Goal: Navigation & Orientation: Find specific page/section

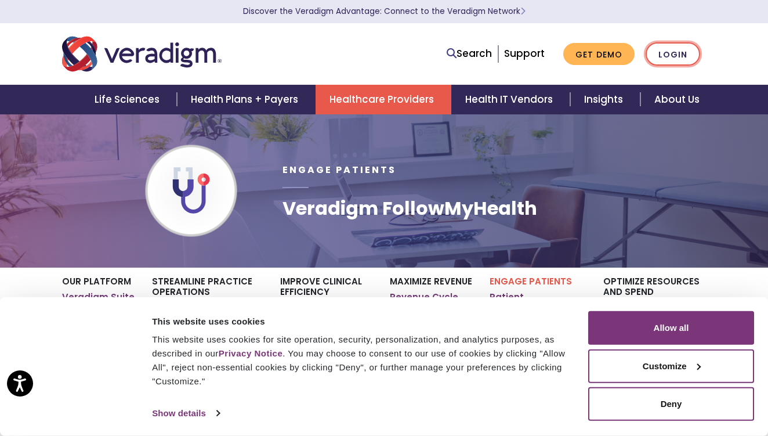
click at [670, 52] on link "Login" at bounding box center [673, 54] width 55 height 24
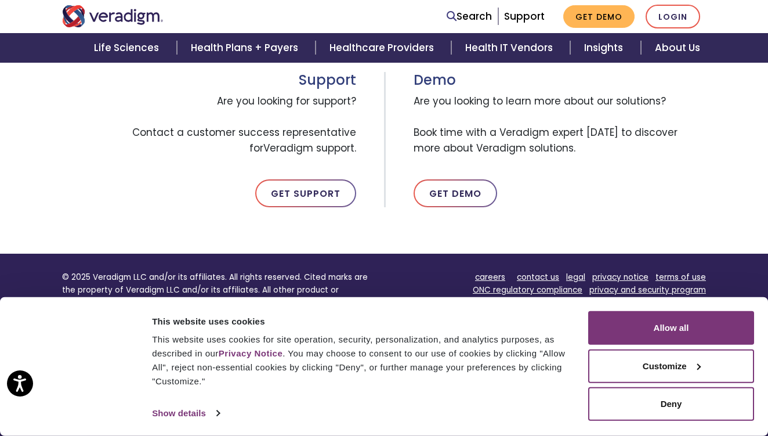
scroll to position [669, 0]
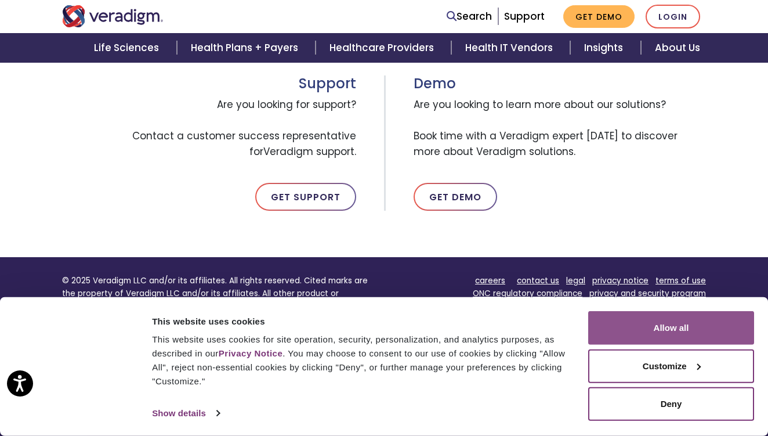
click at [642, 329] on button "Allow all" at bounding box center [671, 328] width 166 height 34
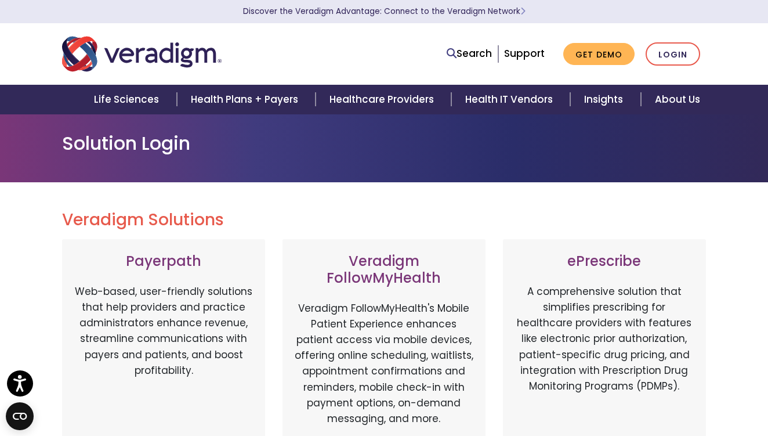
scroll to position [0, 0]
click at [678, 53] on link "Login" at bounding box center [673, 54] width 55 height 24
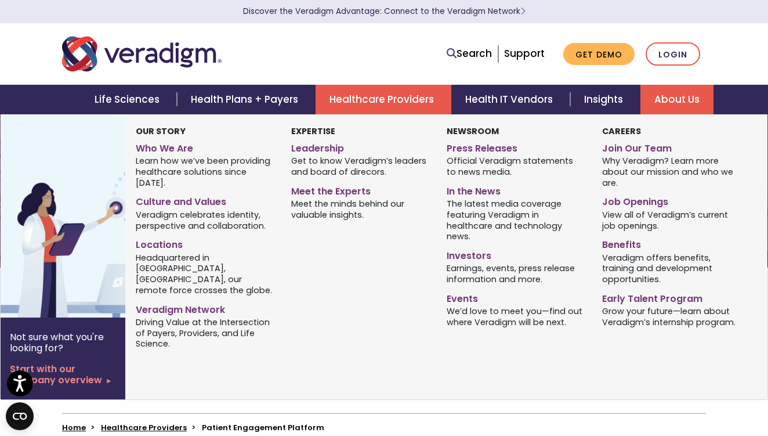
click at [660, 94] on link "About Us" at bounding box center [677, 100] width 73 height 30
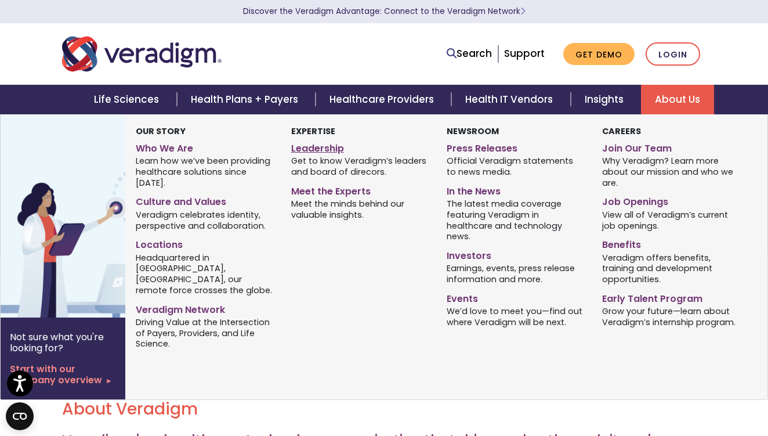
click at [331, 143] on link "Leadership" at bounding box center [360, 146] width 138 height 17
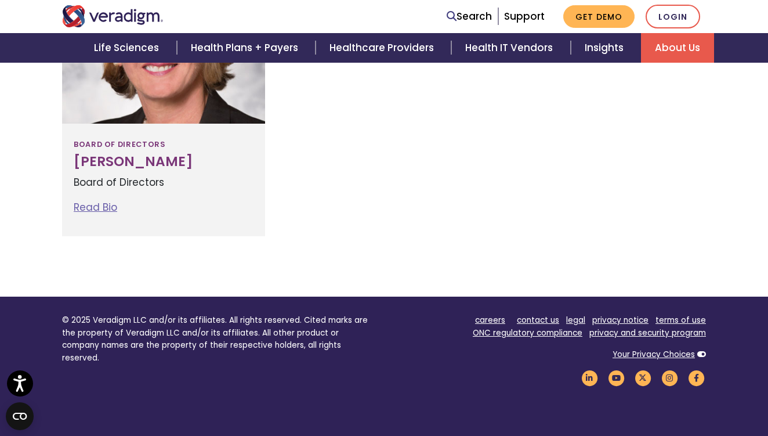
scroll to position [1738, 0]
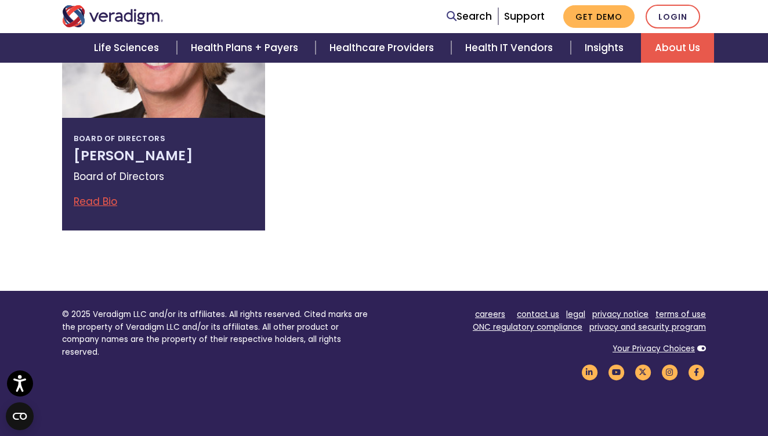
click at [109, 194] on link "Read Bio" at bounding box center [96, 201] width 44 height 14
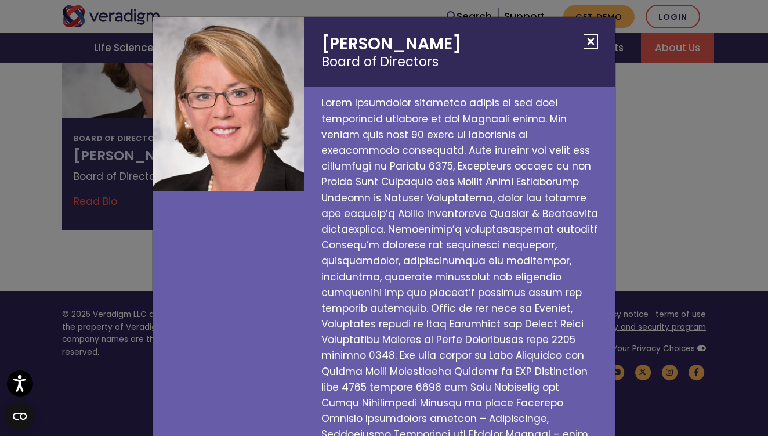
scroll to position [0, 0]
click at [593, 41] on button "Close" at bounding box center [591, 41] width 15 height 15
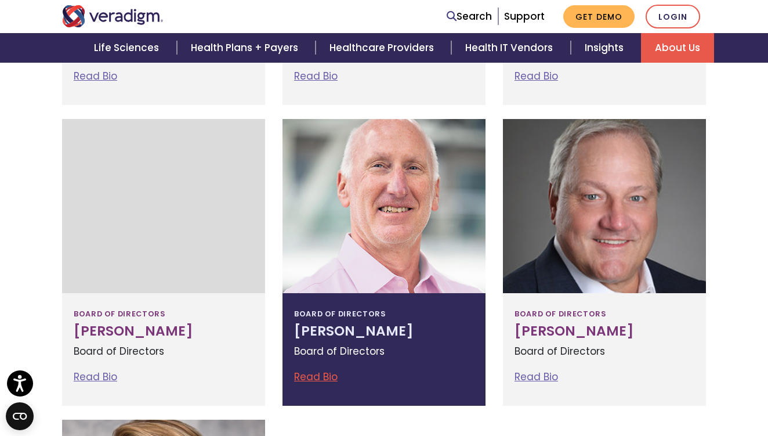
scroll to position [1262, 0]
click at [329, 370] on link "Read Bio" at bounding box center [316, 377] width 44 height 14
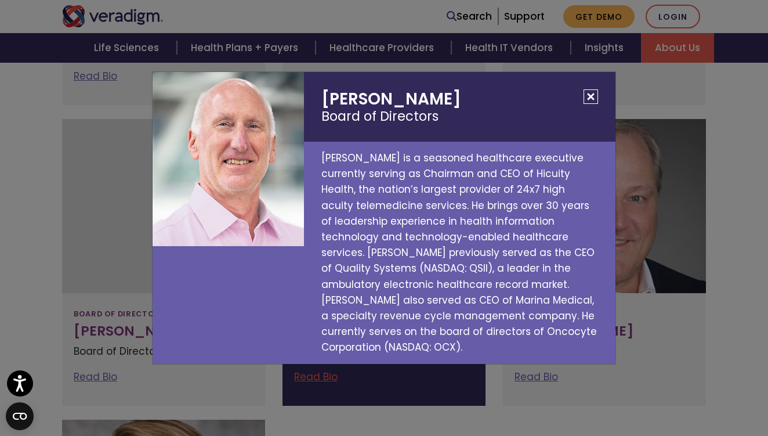
click at [597, 93] on button "Close" at bounding box center [591, 96] width 15 height 15
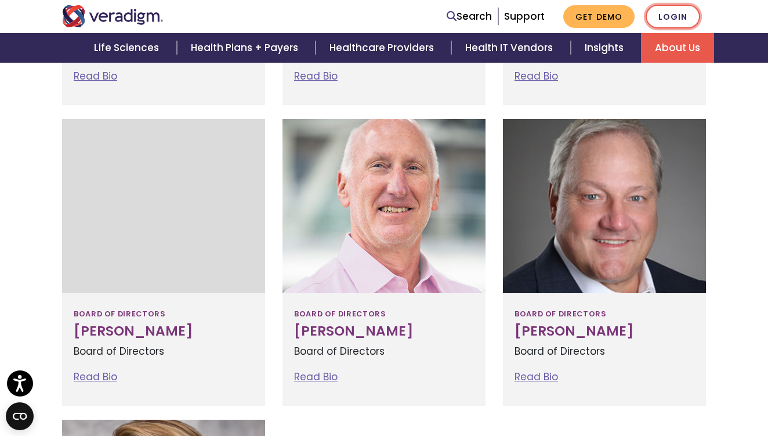
click at [660, 19] on link "Login" at bounding box center [673, 17] width 55 height 24
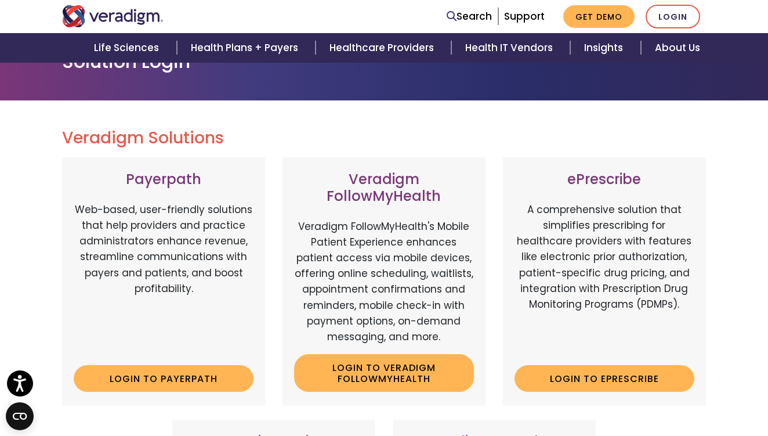
scroll to position [82, 0]
click at [385, 367] on link "Login to Veradigm FollowMyHealth" at bounding box center [384, 373] width 180 height 38
